Goal: Complete application form

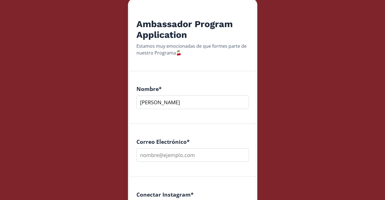
scroll to position [96, 0]
type input "[PERSON_NAME]"
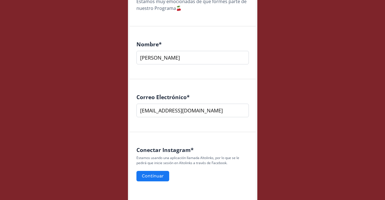
scroll to position [182, 0]
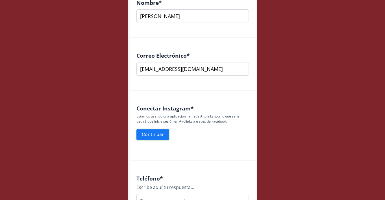
type input "[EMAIL_ADDRESS][DOMAIN_NAME]"
click at [162, 138] on button "Continuar" at bounding box center [153, 135] width 34 height 12
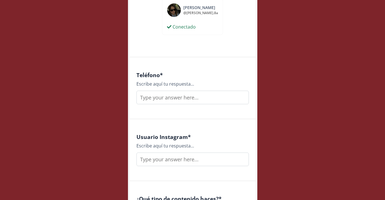
scroll to position [304, 0]
type input "6141170136"
click at [197, 162] on input "text" at bounding box center [193, 160] width 113 height 14
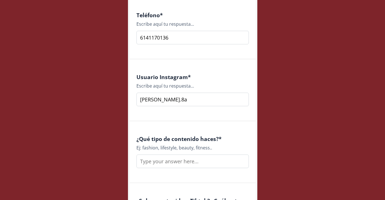
scroll to position [387, 0]
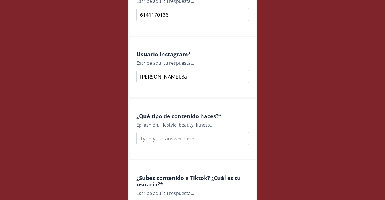
type input "renata.8a"
click at [194, 144] on input "text" at bounding box center [193, 139] width 113 height 14
type input "e"
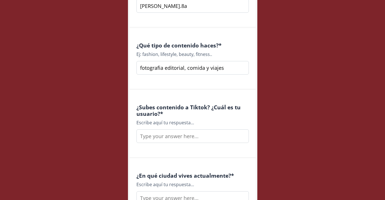
scroll to position [471, 0]
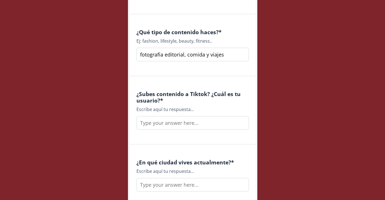
type input "fotografia editorial, comida y viajes"
click at [189, 126] on input "text" at bounding box center [193, 123] width 113 height 14
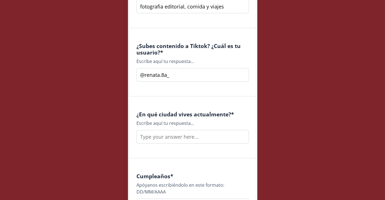
scroll to position [522, 0]
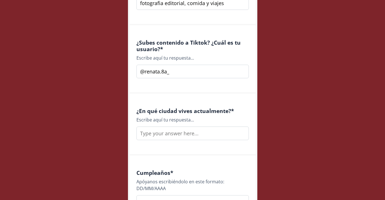
type input "@renata.8a_"
type input "o"
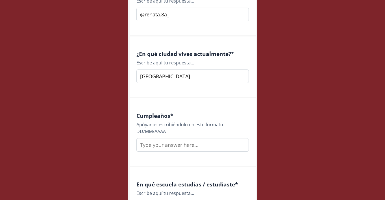
scroll to position [584, 0]
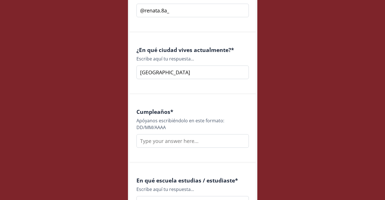
type input "Monterrey"
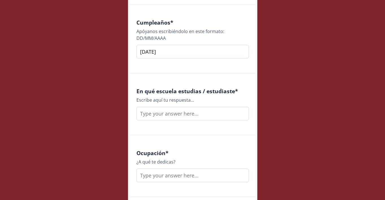
scroll to position [676, 0]
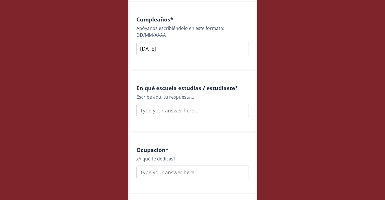
type input "05/08/2000"
click at [161, 109] on input "text" at bounding box center [193, 111] width 113 height 14
type input "udem"
click at [157, 174] on input "text" at bounding box center [193, 173] width 113 height 14
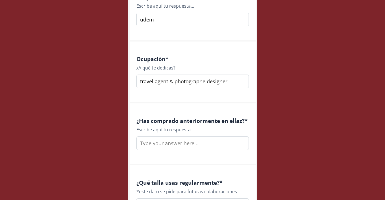
scroll to position [767, 0]
click at [206, 83] on input "travel agent & photographe designer" at bounding box center [193, 81] width 113 height 14
type input "travel agent & photographer designer"
click at [194, 146] on input "text" at bounding box center [193, 143] width 113 height 14
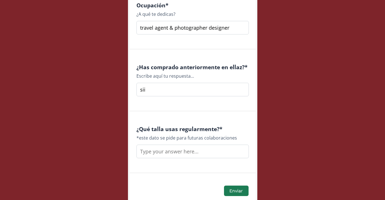
scroll to position [821, 0]
type input "sii"
click at [189, 152] on input "text" at bounding box center [193, 151] width 113 height 14
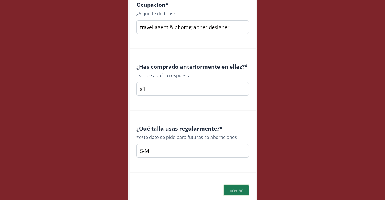
type input "S-M"
click at [238, 187] on button "Enviar" at bounding box center [236, 190] width 26 height 12
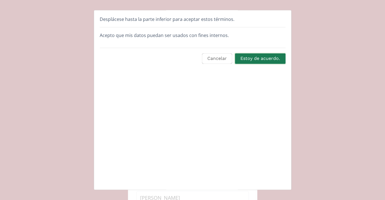
click at [259, 56] on button "Estoy de acuerdo." at bounding box center [260, 59] width 52 height 12
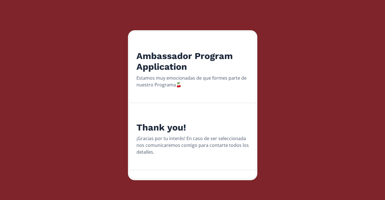
scroll to position [63, 0]
